Goal: Use online tool/utility: Utilize a website feature to perform a specific function

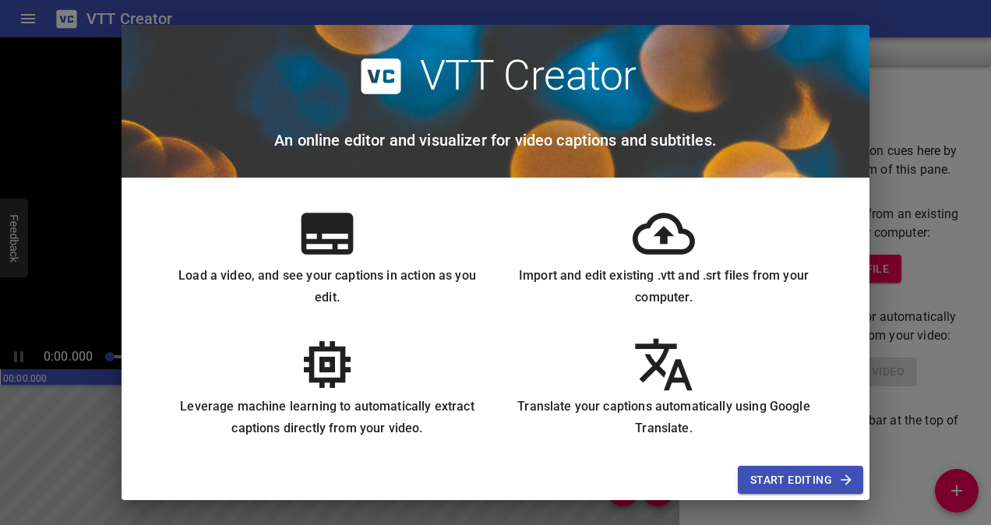
click at [315, 229] on icon at bounding box center [327, 233] width 52 height 41
click at [324, 236] on icon at bounding box center [327, 233] width 62 height 62
click at [766, 472] on span "Start Editing" at bounding box center [800, 479] width 100 height 19
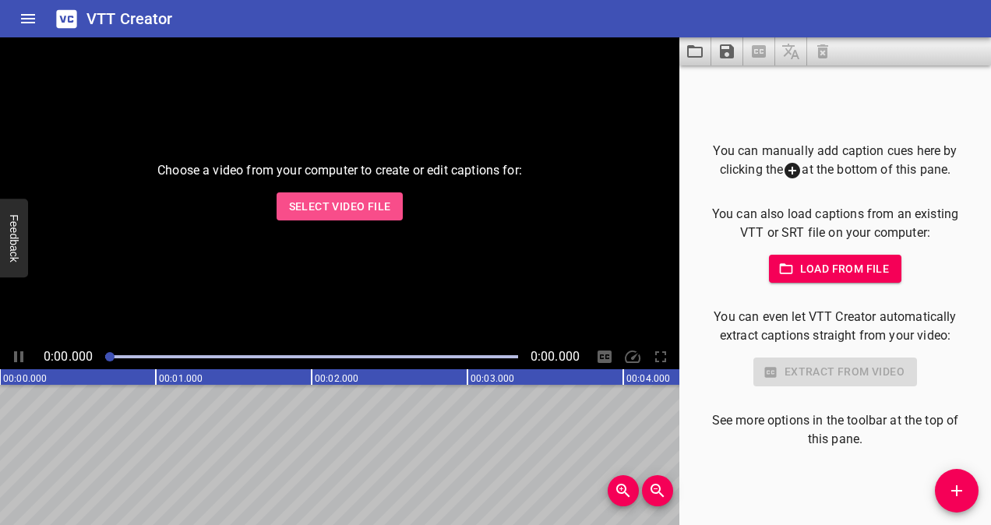
click at [357, 205] on span "Select Video File" at bounding box center [340, 206] width 102 height 19
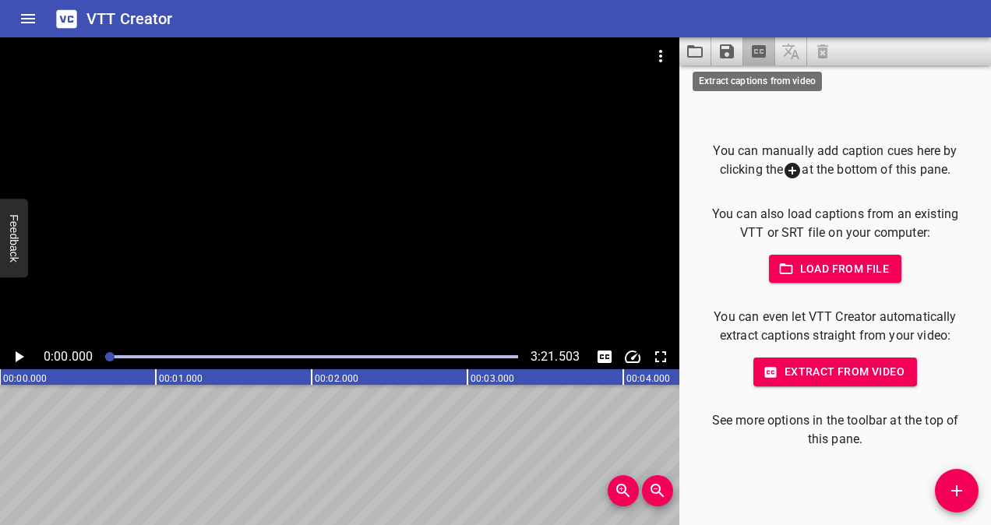
click at [755, 59] on icon "Extract captions from video" at bounding box center [758, 51] width 19 height 19
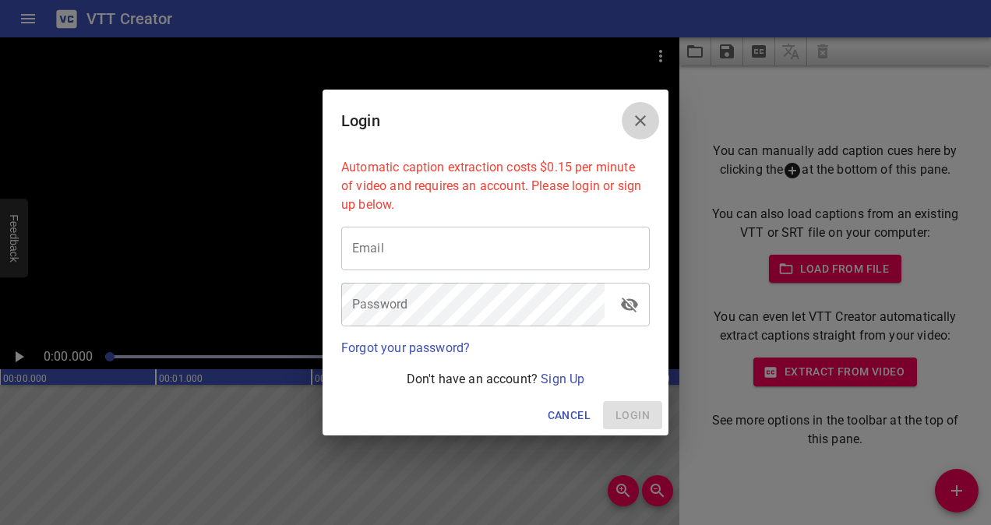
click at [640, 119] on icon "Close" at bounding box center [640, 120] width 19 height 19
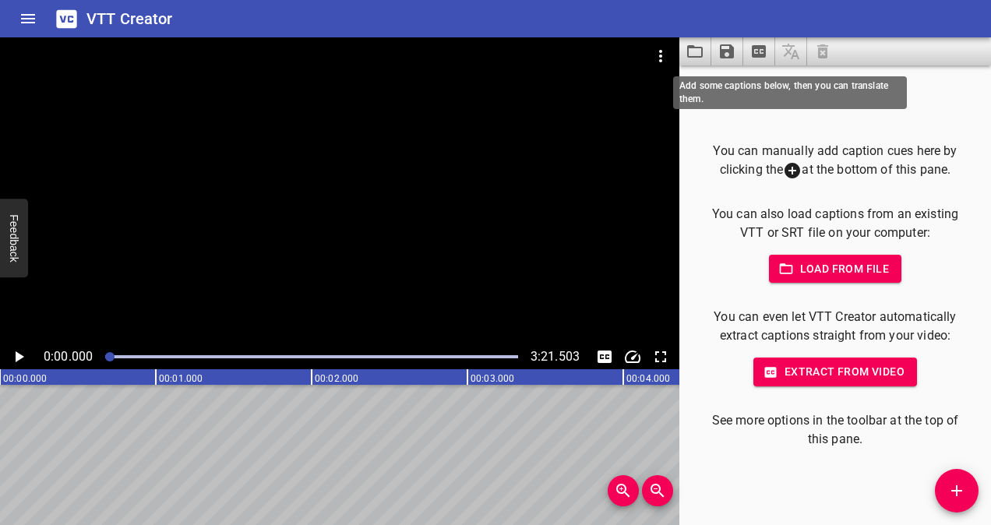
click at [788, 51] on span at bounding box center [791, 51] width 32 height 28
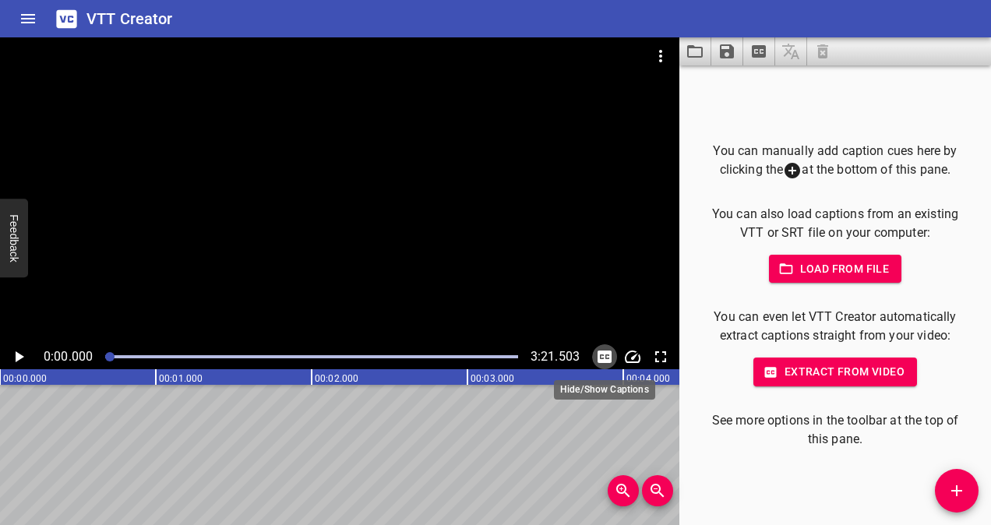
click at [605, 357] on icon "Toggle captions" at bounding box center [604, 356] width 19 height 19
click at [19, 360] on icon "Play/Pause" at bounding box center [20, 356] width 9 height 11
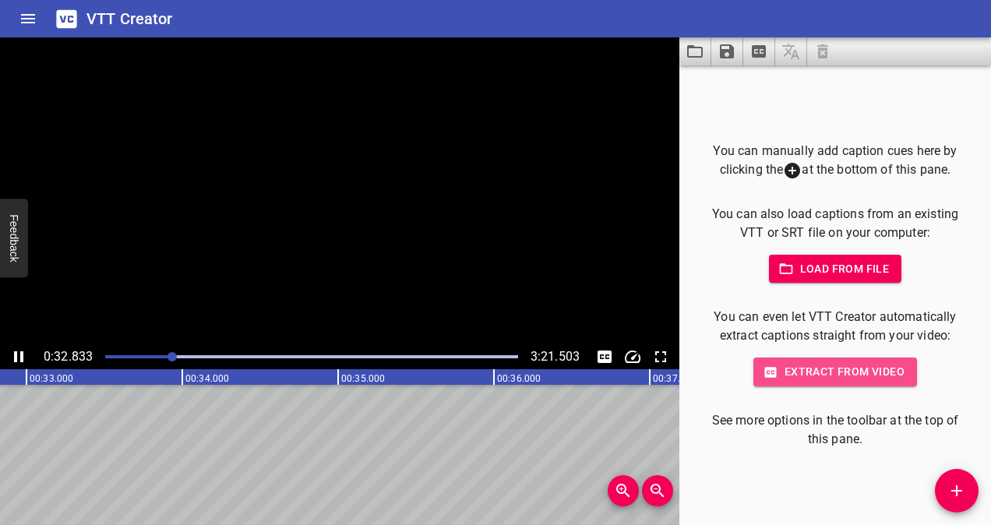
click at [833, 377] on span "Extract from video" at bounding box center [835, 371] width 139 height 19
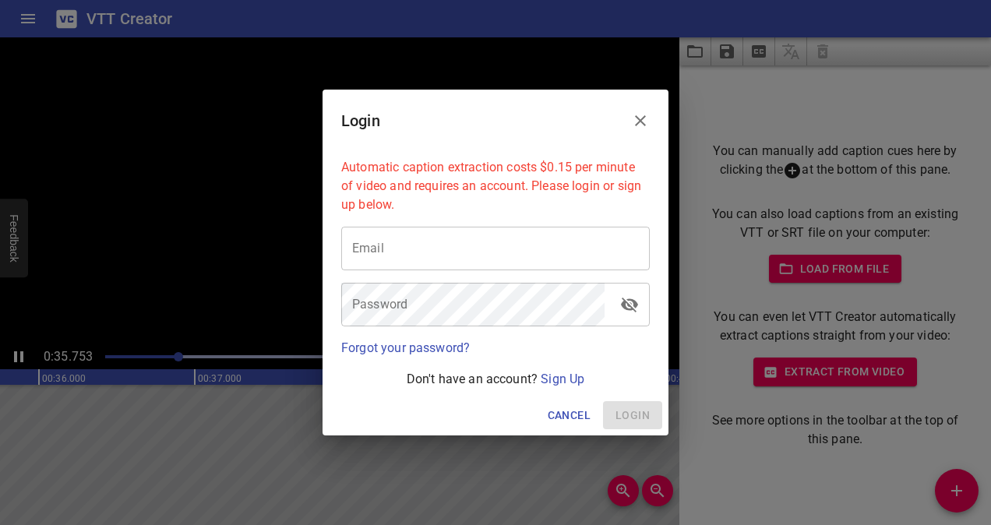
click at [650, 121] on button "Close" at bounding box center [639, 120] width 37 height 37
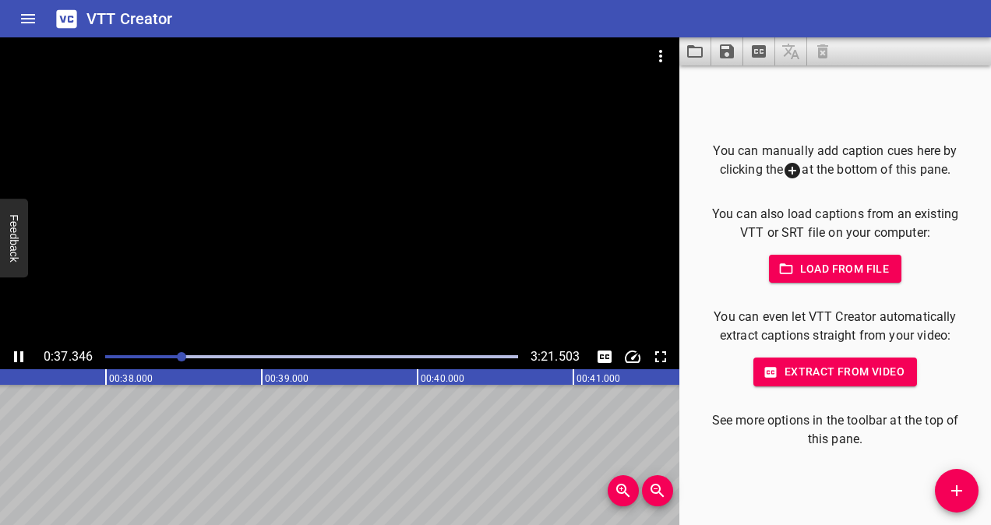
scroll to position [0, 5817]
